Goal: Transaction & Acquisition: Purchase product/service

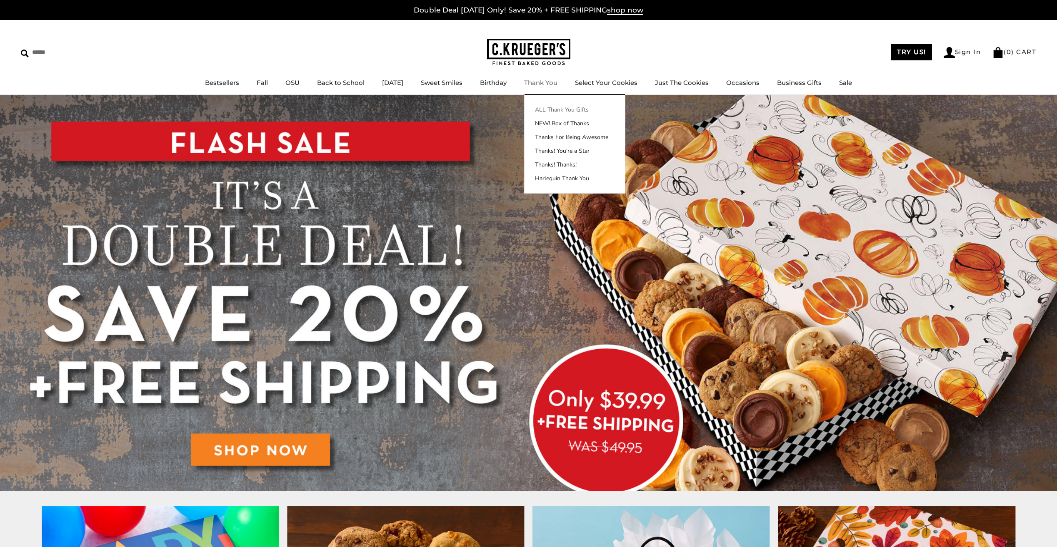
click at [561, 108] on link "ALL Thank You Gifts" at bounding box center [574, 109] width 100 height 9
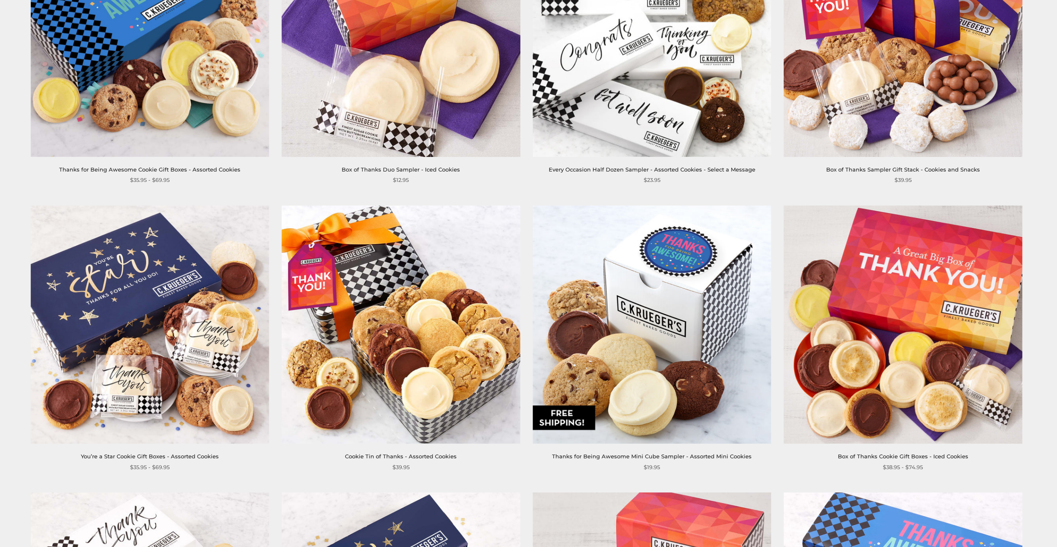
scroll to position [583, 0]
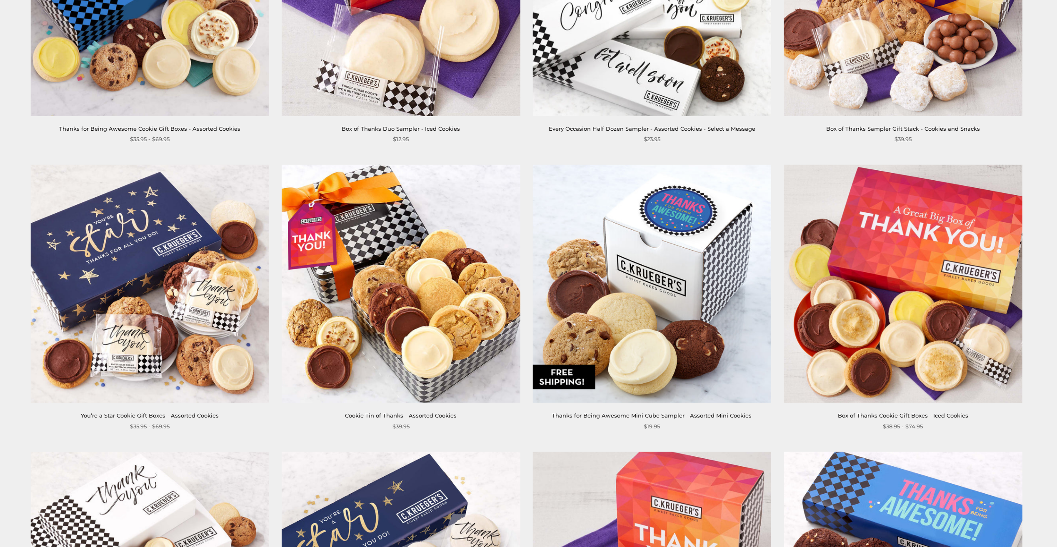
click at [431, 298] on img at bounding box center [401, 284] width 239 height 239
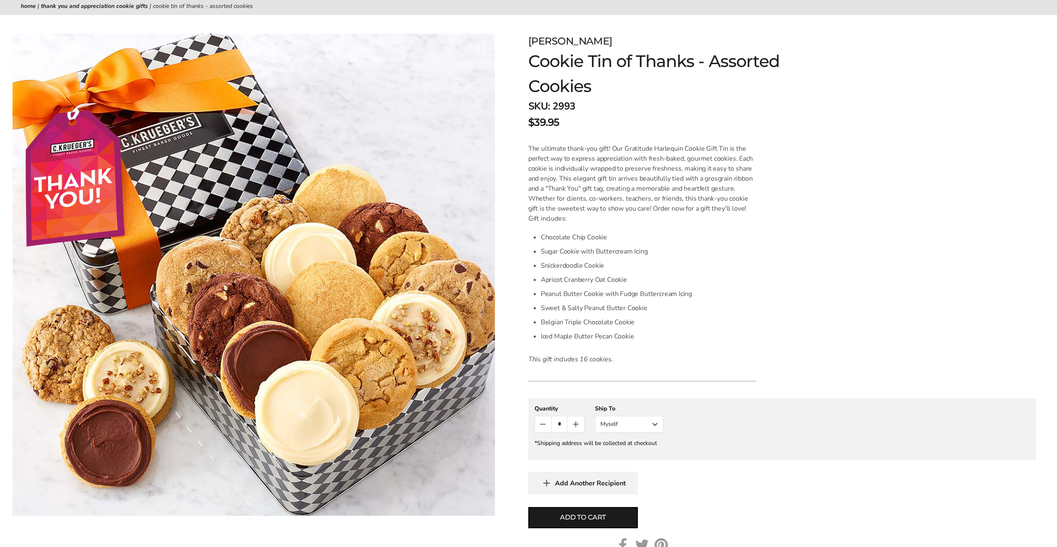
scroll to position [83, 0]
